Goal: Information Seeking & Learning: Understand process/instructions

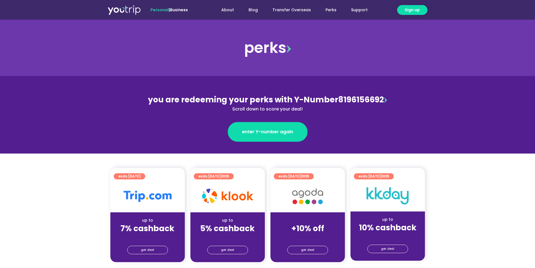
scroll to position [28, 0]
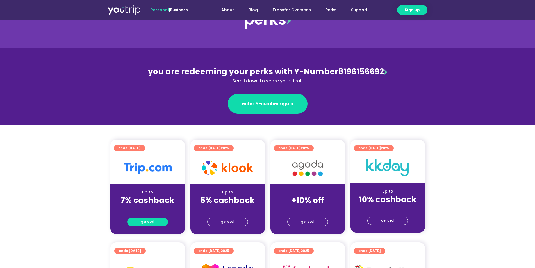
click at [154, 221] on link "get deal" at bounding box center [147, 221] width 41 height 8
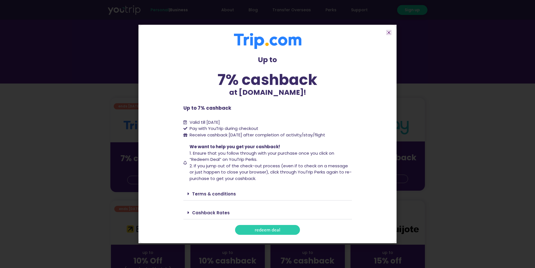
scroll to position [84, 0]
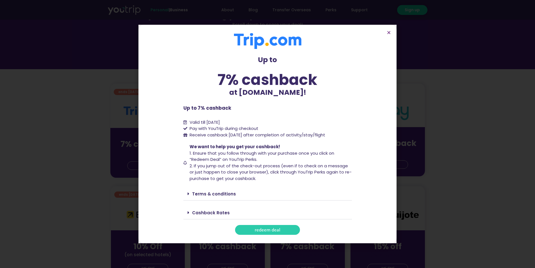
drag, startPoint x: 302, startPoint y: 134, endPoint x: 362, endPoint y: 135, distance: 59.8
click at [362, 135] on section "Up to 7% cashback at [DOMAIN_NAME]! Up to 7% cashback at [DOMAIN_NAME]! Up to 7…" at bounding box center [267, 134] width 258 height 218
copy span "activity/stay/flight"
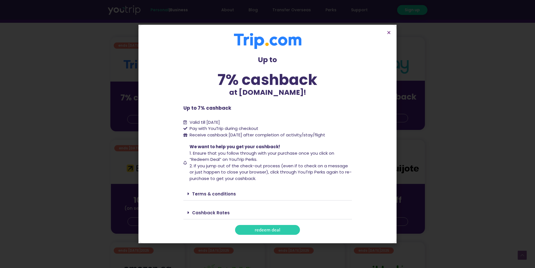
scroll to position [140, 0]
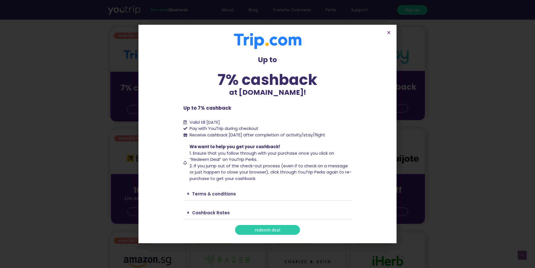
click at [225, 192] on link "Terms & conditions" at bounding box center [214, 194] width 44 height 6
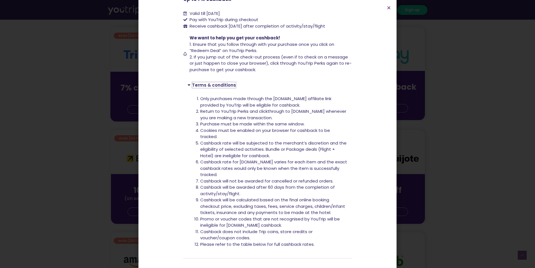
scroll to position [84, 0]
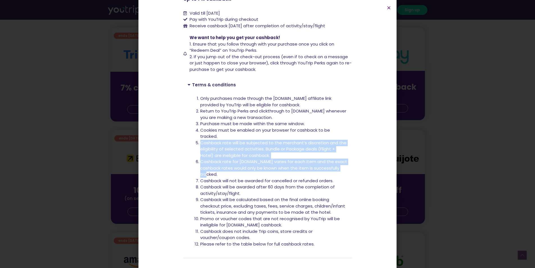
drag, startPoint x: 197, startPoint y: 143, endPoint x: 258, endPoint y: 175, distance: 68.2
click at [258, 175] on ol "Only purchases made through the [DOMAIN_NAME] affiliate link provided by YouTri…" at bounding box center [273, 171] width 147 height 152
copy ol "Cashback rate will be subjected to the merchant’s discretion and the eligibilit…"
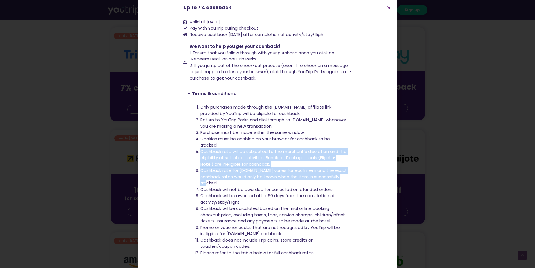
scroll to position [61, 0]
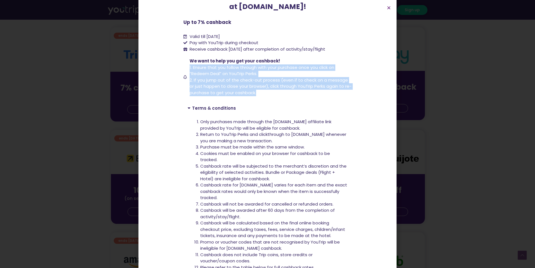
drag, startPoint x: 185, startPoint y: 65, endPoint x: 293, endPoint y: 94, distance: 112.3
click at [293, 94] on li "We want to help you get your cashback! 1. Ensure that you follow through with y…" at bounding box center [267, 77] width 169 height 38
copy span "1. Ensure that you follow through with your purchase once you click on “Redeem …"
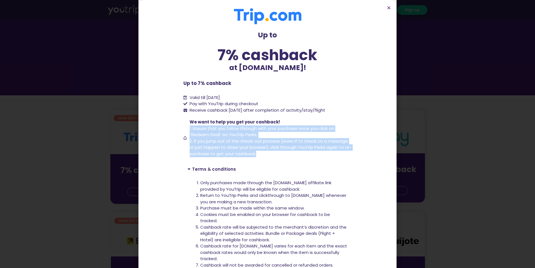
scroll to position [56, 0]
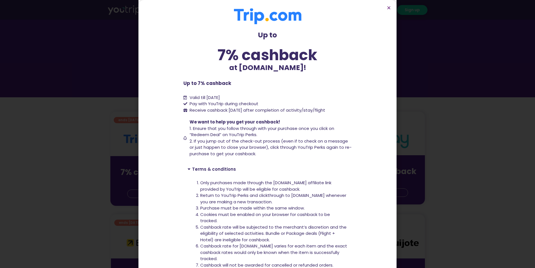
click at [426, 86] on div "Up to 7% cashback at [DOMAIN_NAME]! Up to 7% cashback at [DOMAIN_NAME]! Up to 7…" at bounding box center [267, 134] width 535 height 268
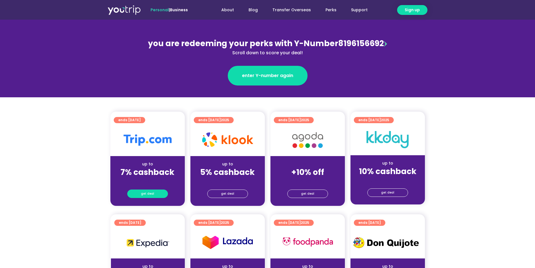
click at [151, 192] on span "get deal" at bounding box center [147, 194] width 13 height 8
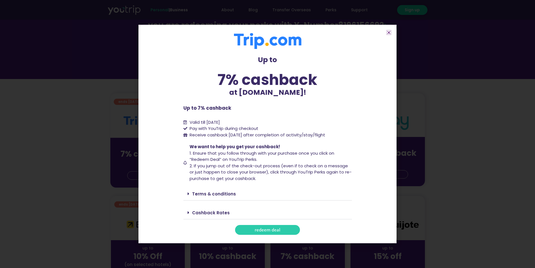
scroll to position [84, 0]
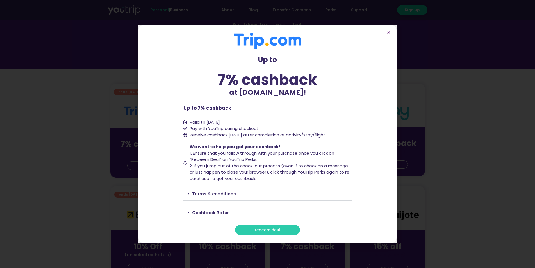
click at [229, 192] on link "Terms & conditions" at bounding box center [214, 194] width 44 height 6
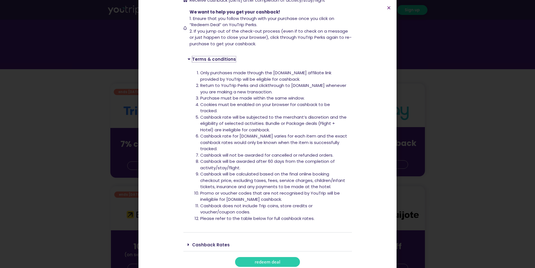
scroll to position [112, 0]
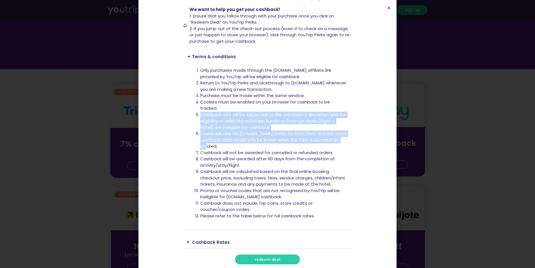
drag, startPoint x: 192, startPoint y: 115, endPoint x: 256, endPoint y: 143, distance: 69.9
click at [256, 143] on div "Only purchases made through the [DOMAIN_NAME] affiliate link provided by YouTri…" at bounding box center [267, 146] width 169 height 167
copy ol "Cashback rate will be subjected to the merchant’s discretion and the eligibilit…"
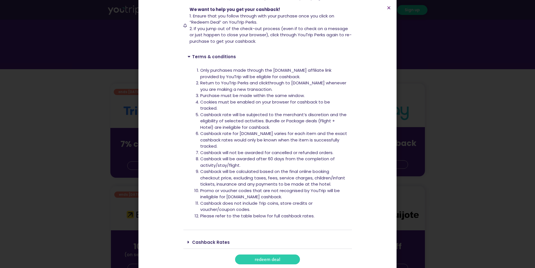
click at [238, 151] on li "Cashback will not be awarded for cancelled or refunded orders." at bounding box center [273, 152] width 147 height 6
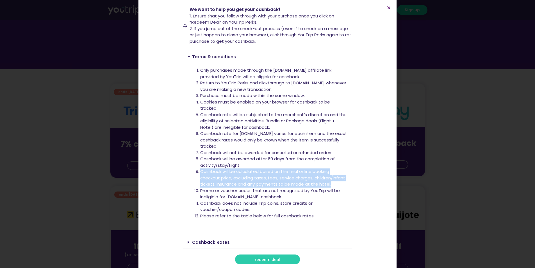
drag, startPoint x: 198, startPoint y: 171, endPoint x: 332, endPoint y: 183, distance: 134.2
click at [332, 183] on li "Cashback will be calculated based on the final online booking checkout price, e…" at bounding box center [273, 177] width 147 height 19
copy li "Cashback will be calculated based on the final online booking checkout price, e…"
